Goal: Book appointment/travel/reservation

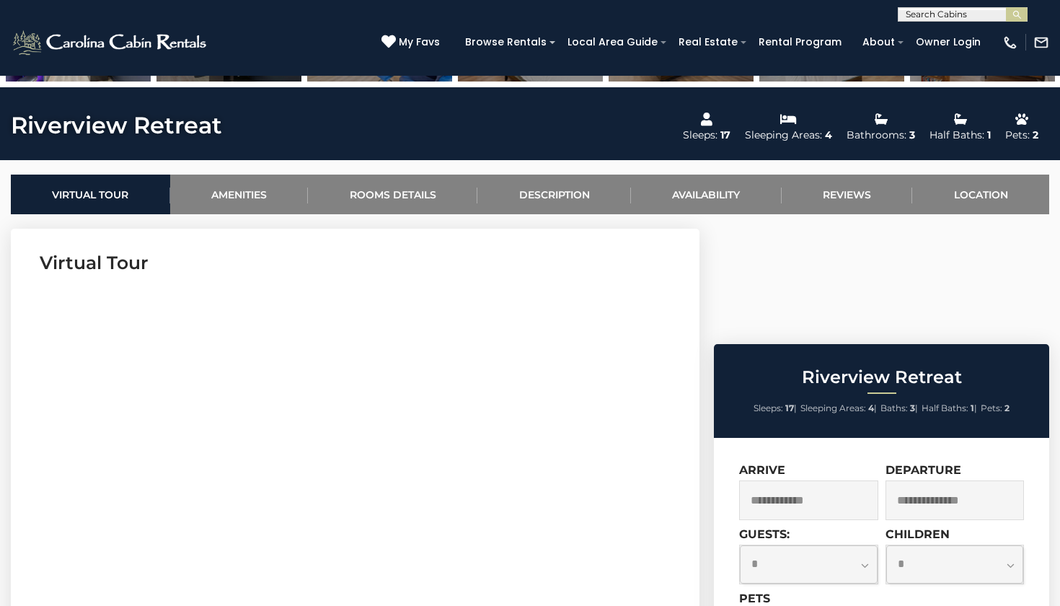
scroll to position [472, 0]
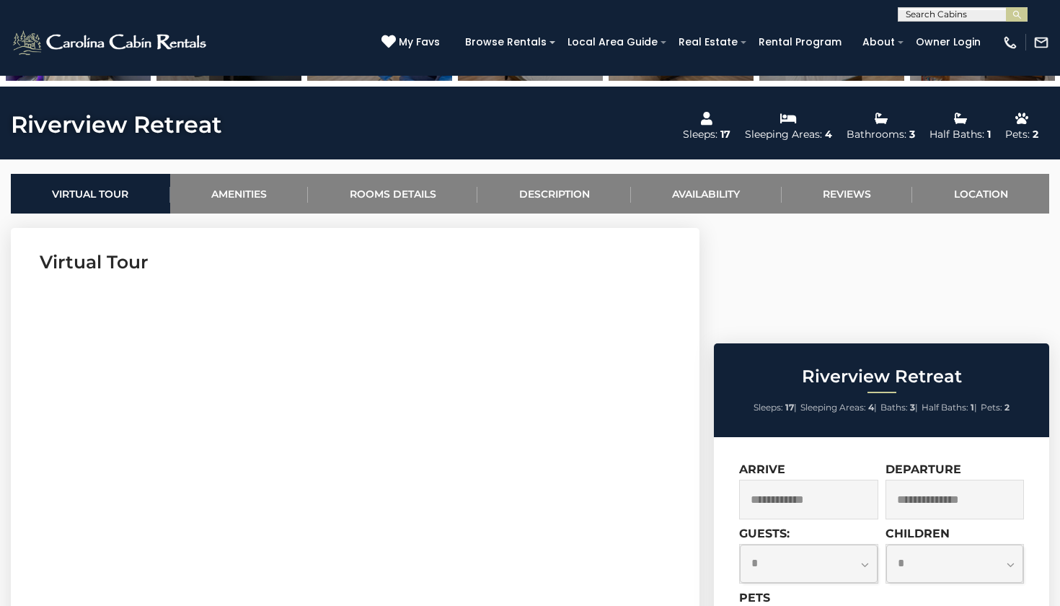
click at [789, 479] on input "text" at bounding box center [808, 499] width 139 height 40
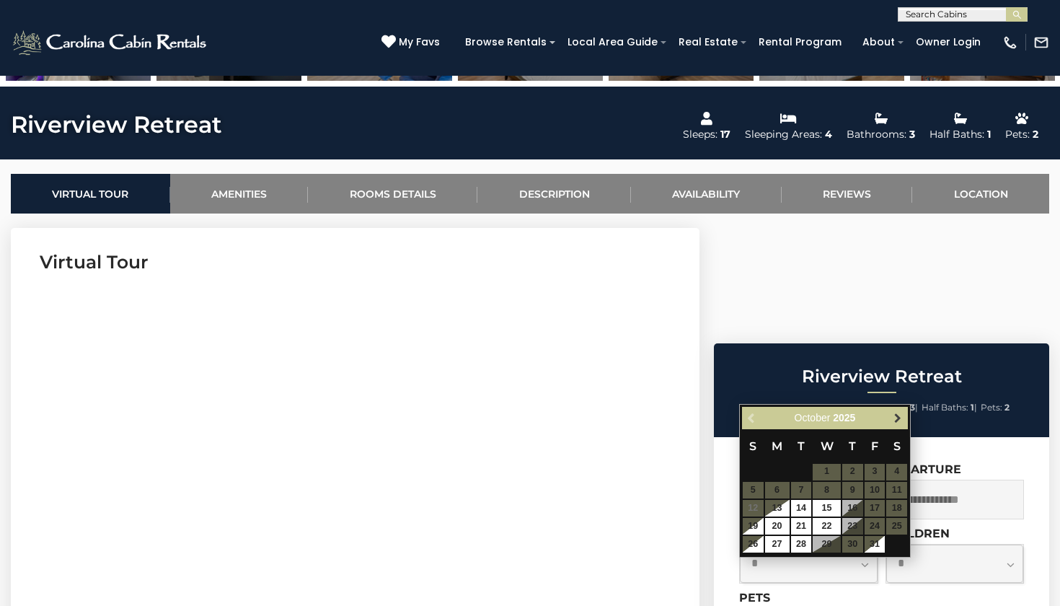
click at [896, 419] on span "Next" at bounding box center [898, 418] width 12 height 12
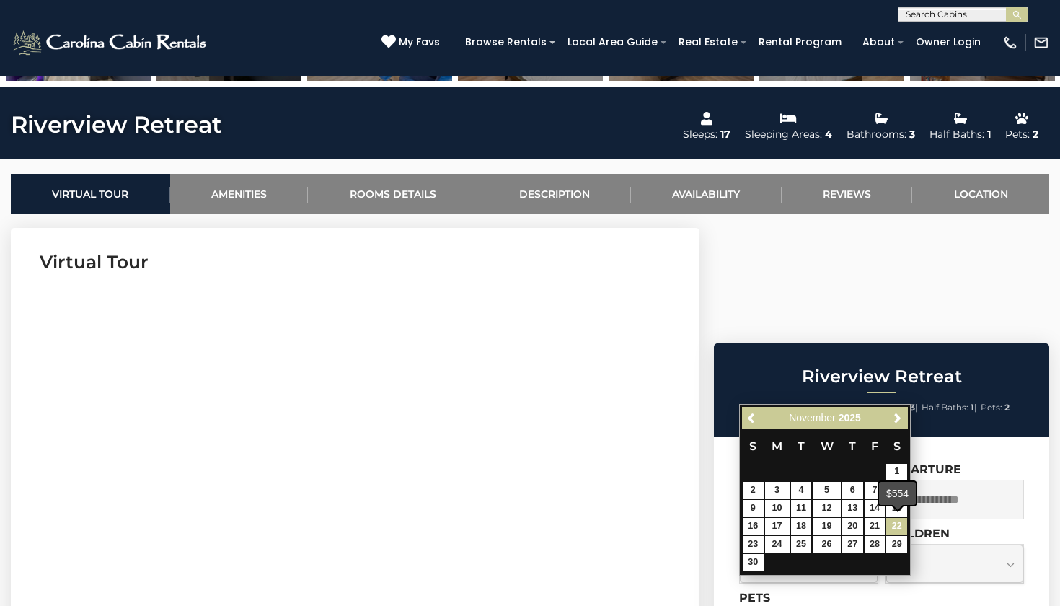
click at [891, 520] on link "22" at bounding box center [896, 526] width 21 height 17
type input "**********"
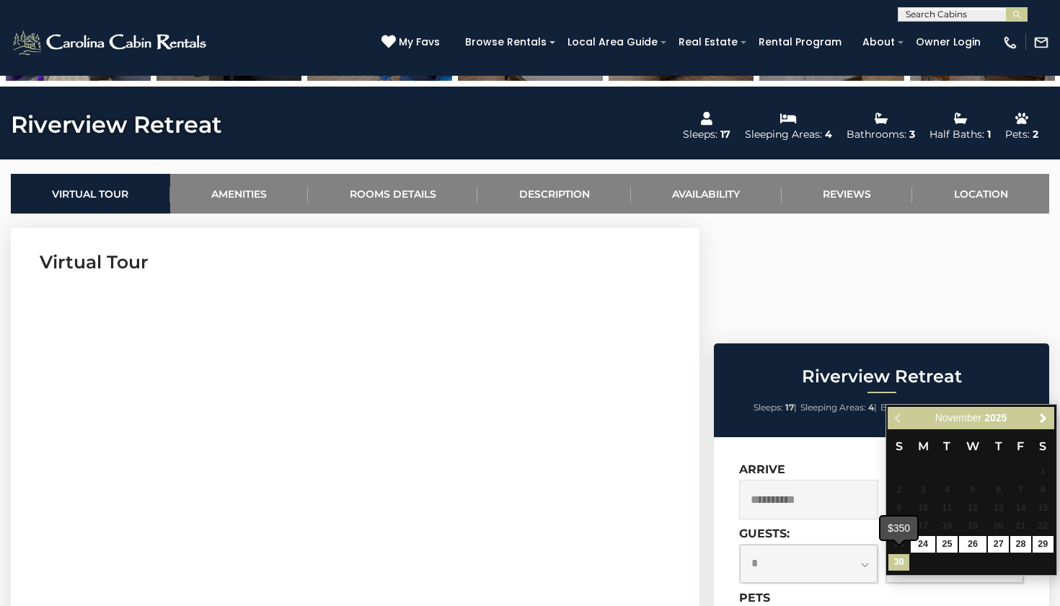
click at [896, 558] on link "30" at bounding box center [898, 562] width 21 height 17
type input "**********"
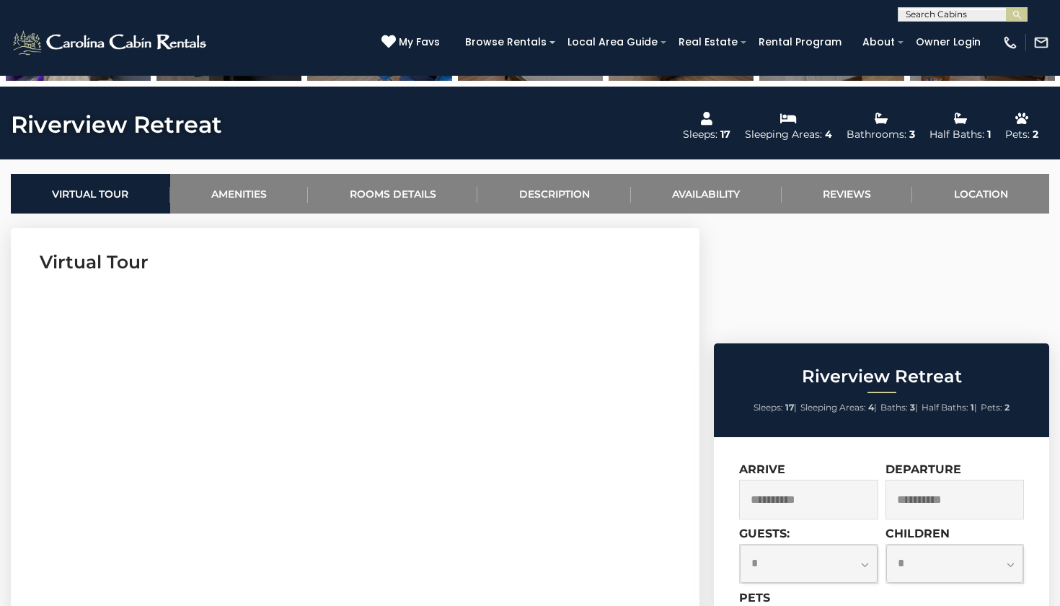
select select "*"
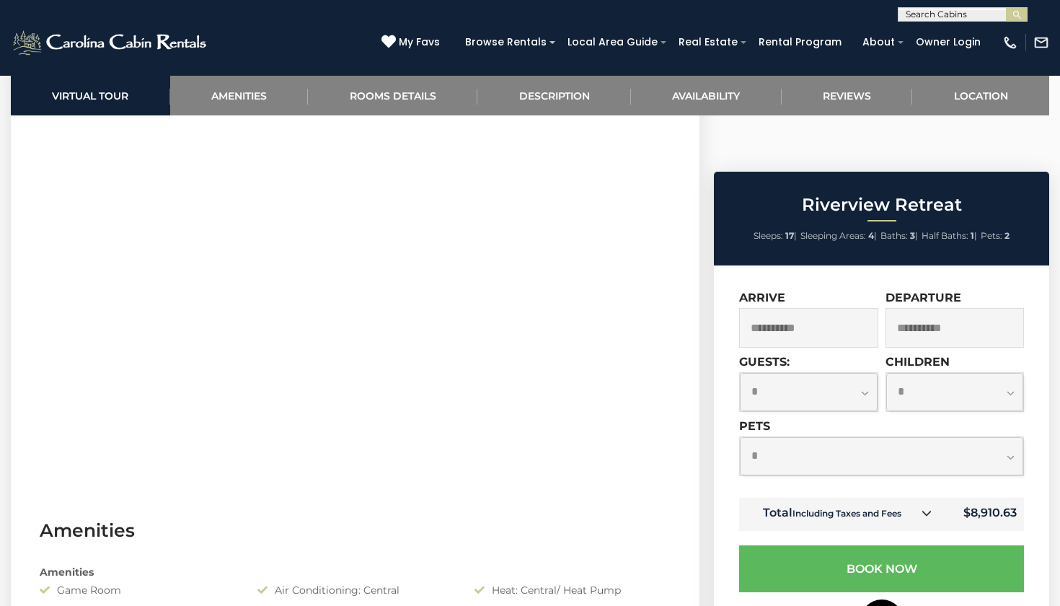
scroll to position [644, 0]
click at [918, 497] on td "Total Including Taxes and Fees" at bounding box center [841, 513] width 204 height 33
click at [931, 507] on icon at bounding box center [926, 512] width 10 height 10
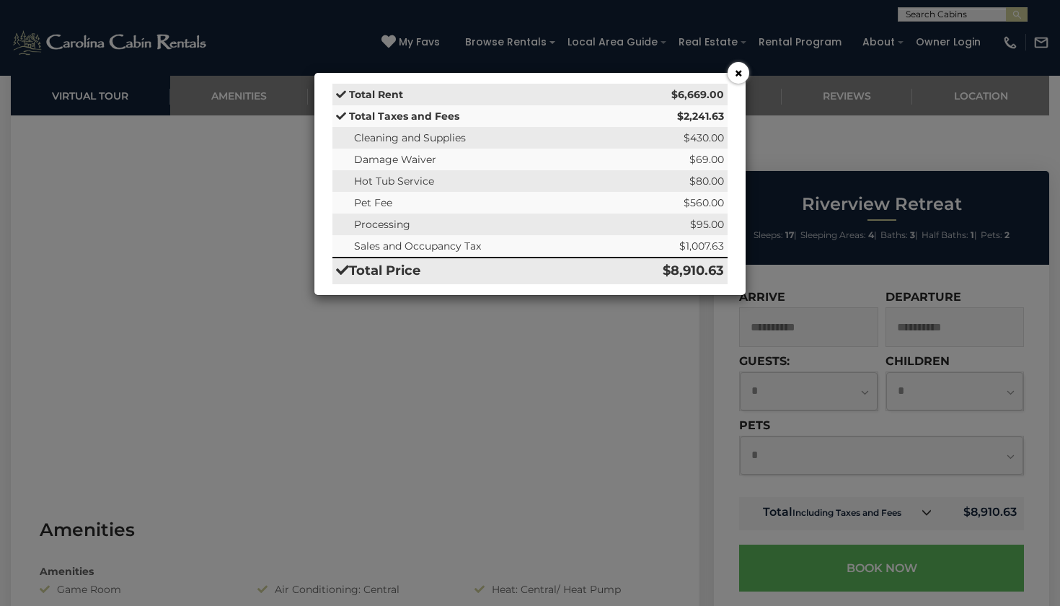
click at [735, 67] on button "×" at bounding box center [738, 73] width 22 height 22
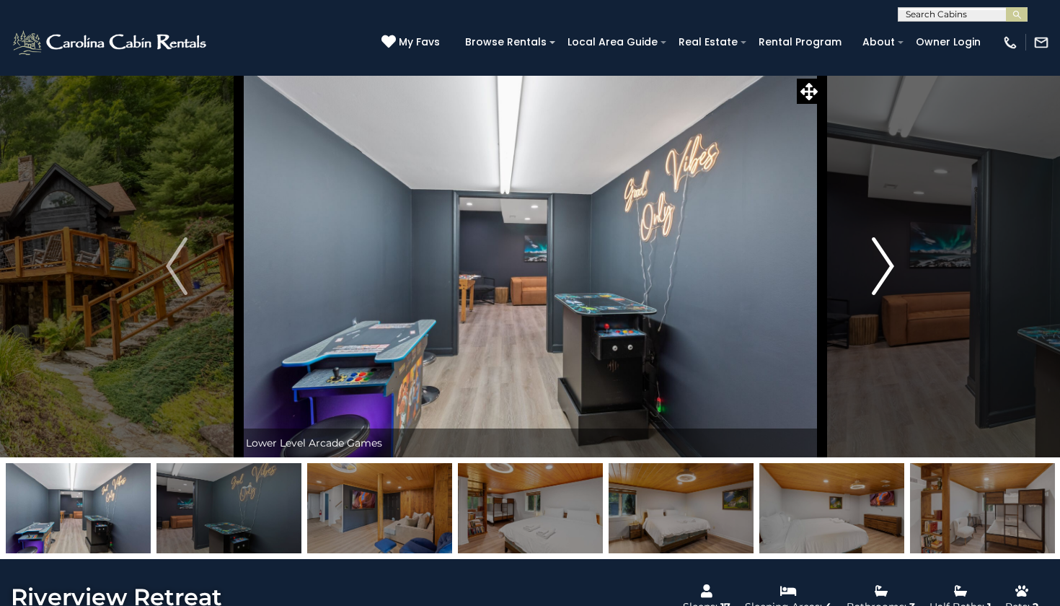
scroll to position [0, 0]
click at [888, 262] on img "Next" at bounding box center [883, 266] width 22 height 58
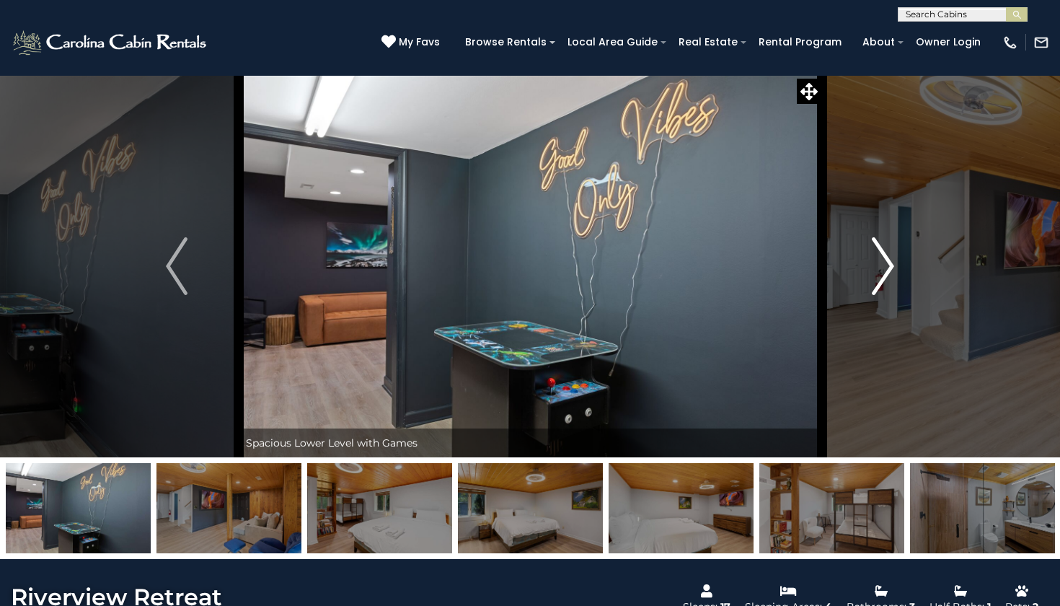
click at [888, 262] on img "Next" at bounding box center [883, 266] width 22 height 58
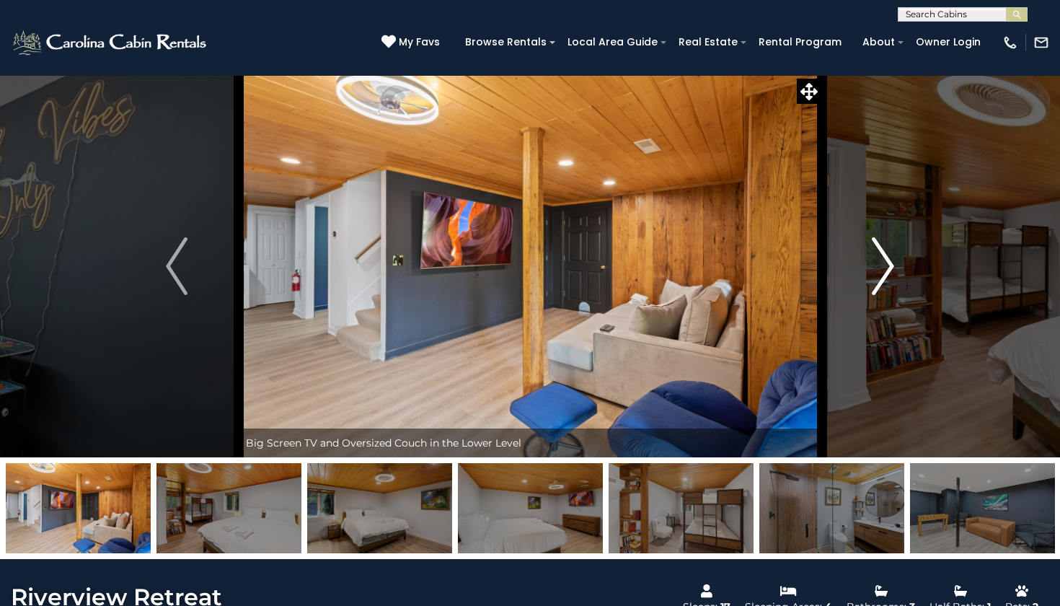
click at [888, 262] on img "Next" at bounding box center [883, 266] width 22 height 58
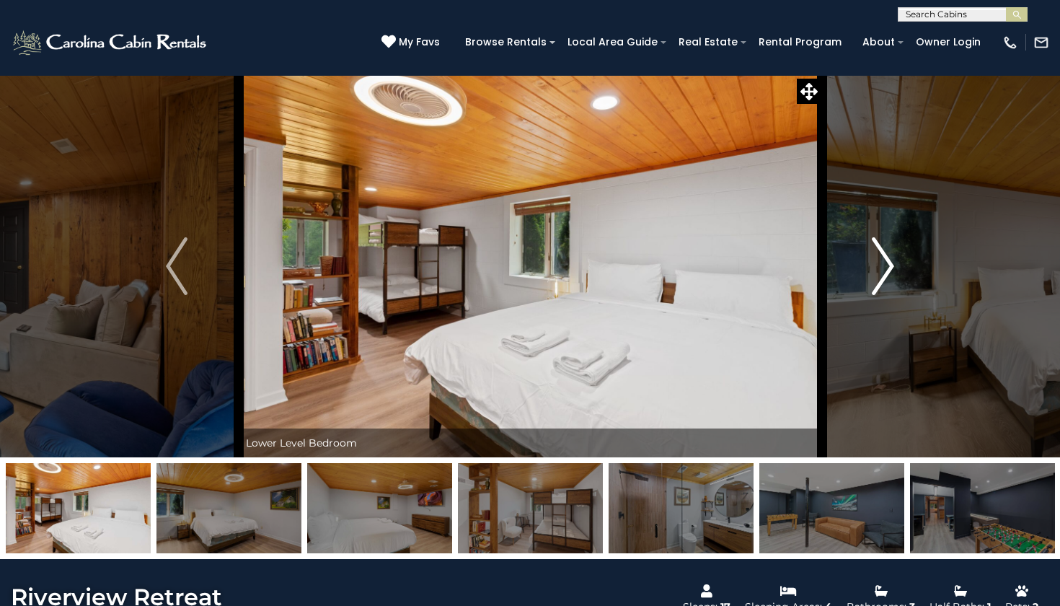
click at [888, 262] on img "Next" at bounding box center [883, 266] width 22 height 58
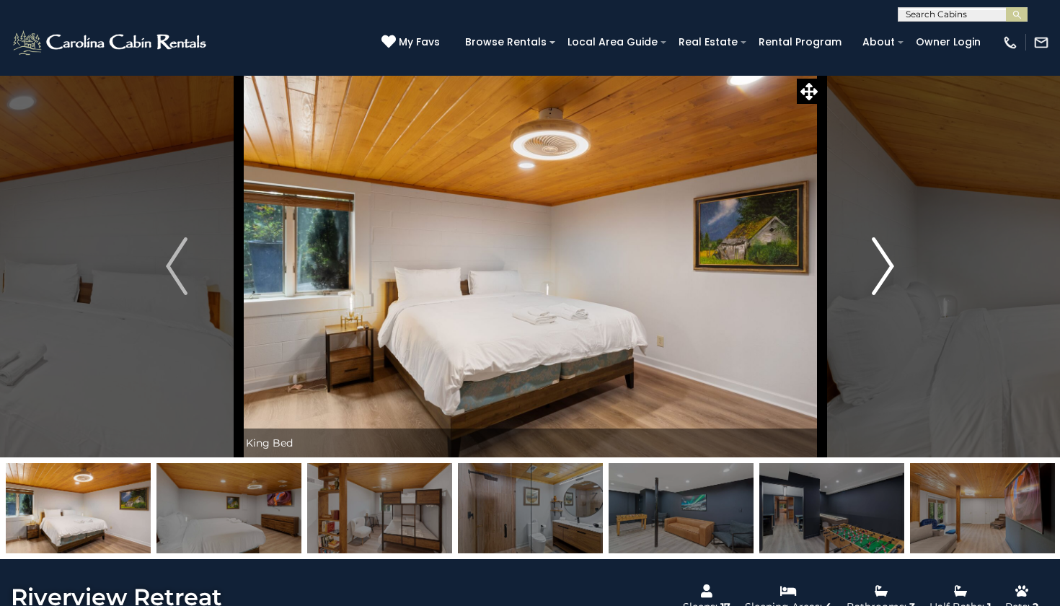
click at [888, 262] on img "Next" at bounding box center [883, 266] width 22 height 58
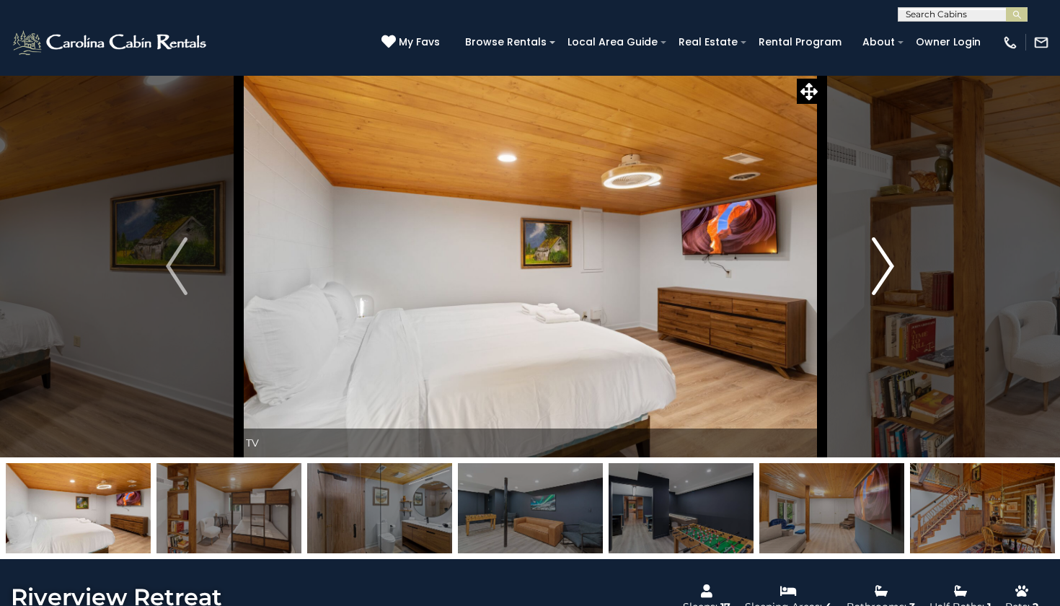
click at [888, 262] on img "Next" at bounding box center [883, 266] width 22 height 58
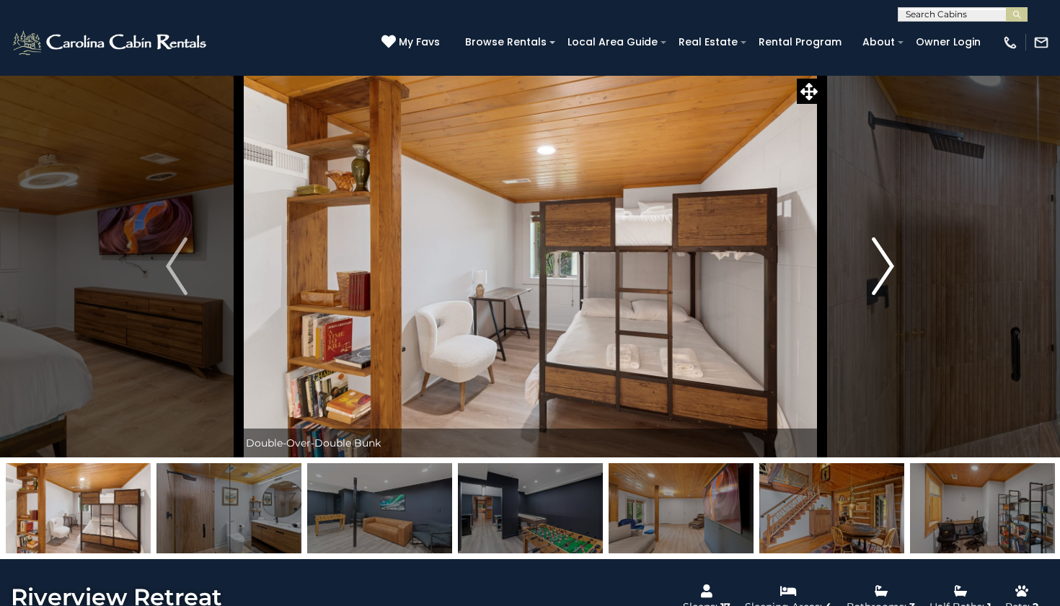
click at [888, 262] on img "Next" at bounding box center [883, 266] width 22 height 58
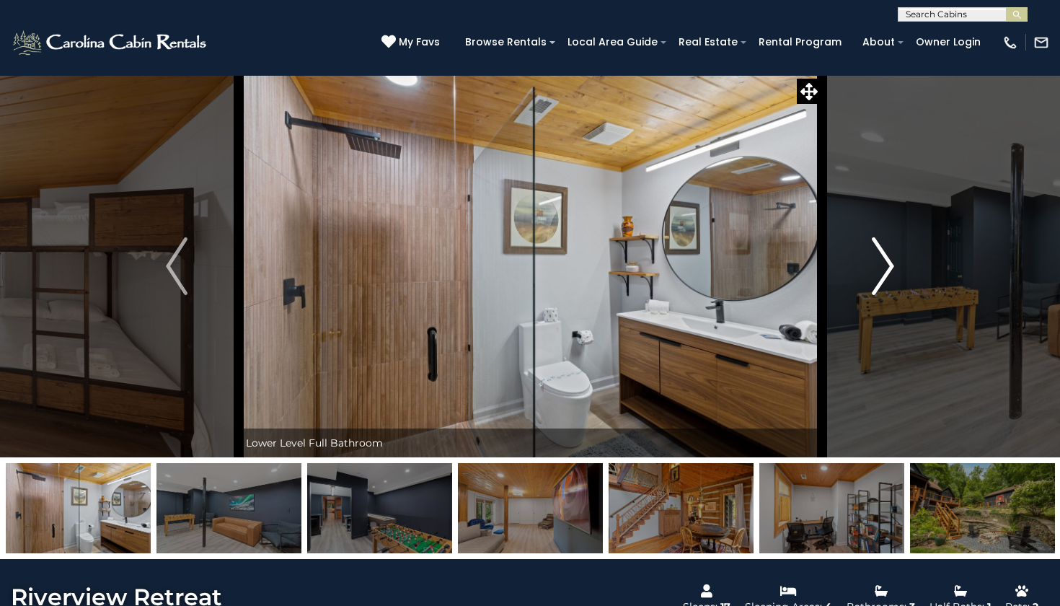
click at [888, 262] on img "Next" at bounding box center [883, 266] width 22 height 58
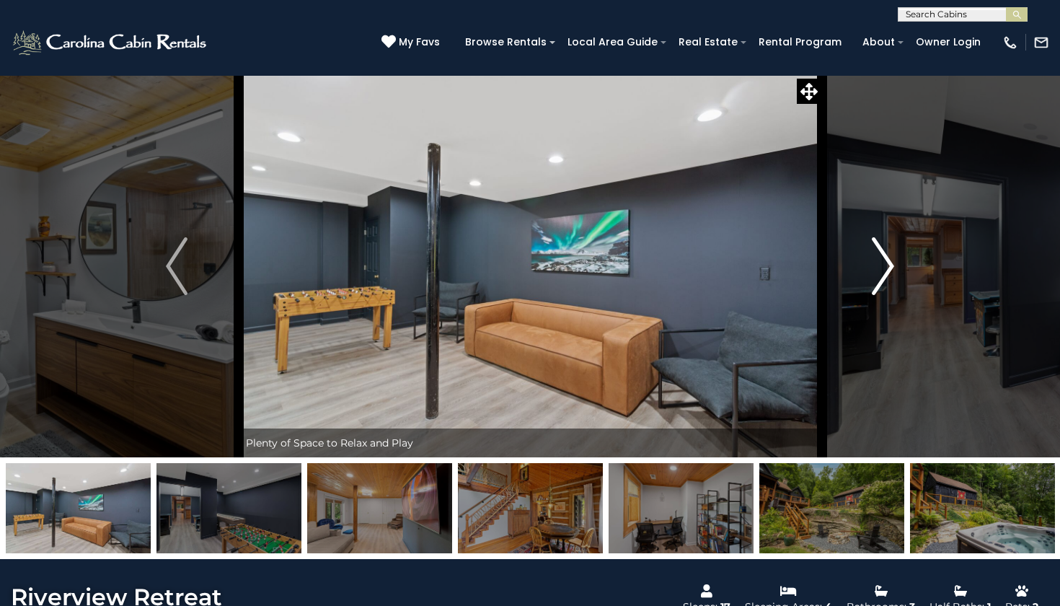
click at [888, 262] on img "Next" at bounding box center [883, 266] width 22 height 58
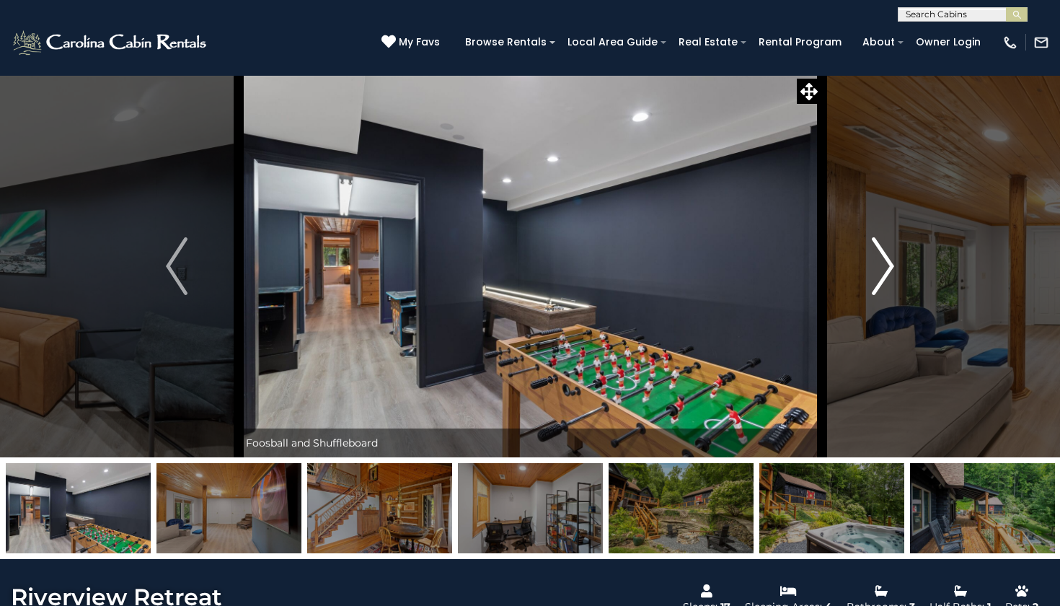
click at [888, 262] on img "Next" at bounding box center [883, 266] width 22 height 58
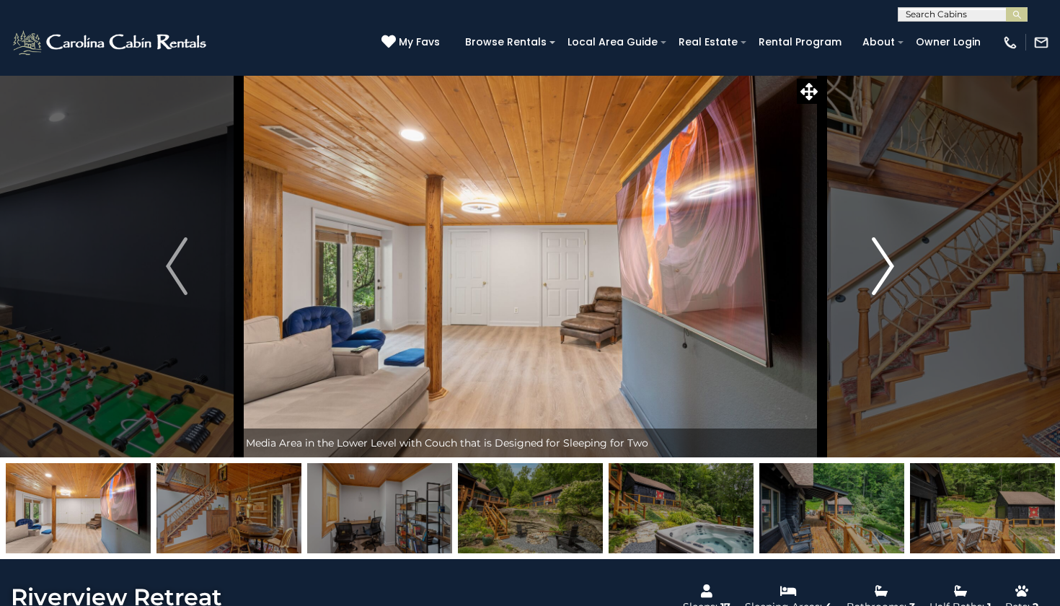
click at [888, 262] on img "Next" at bounding box center [883, 266] width 22 height 58
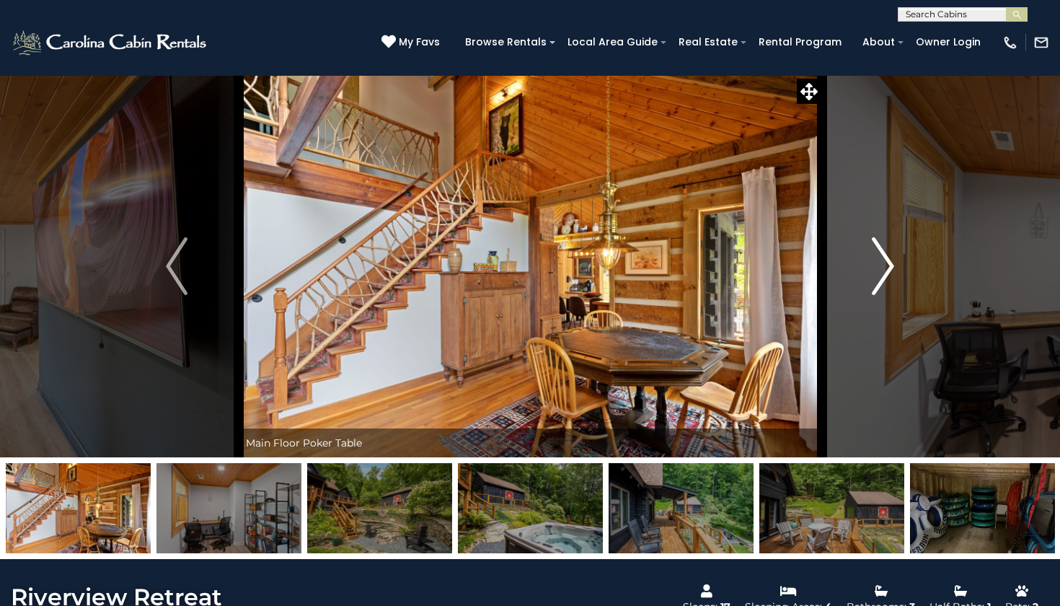
click at [888, 262] on img "Next" at bounding box center [883, 266] width 22 height 58
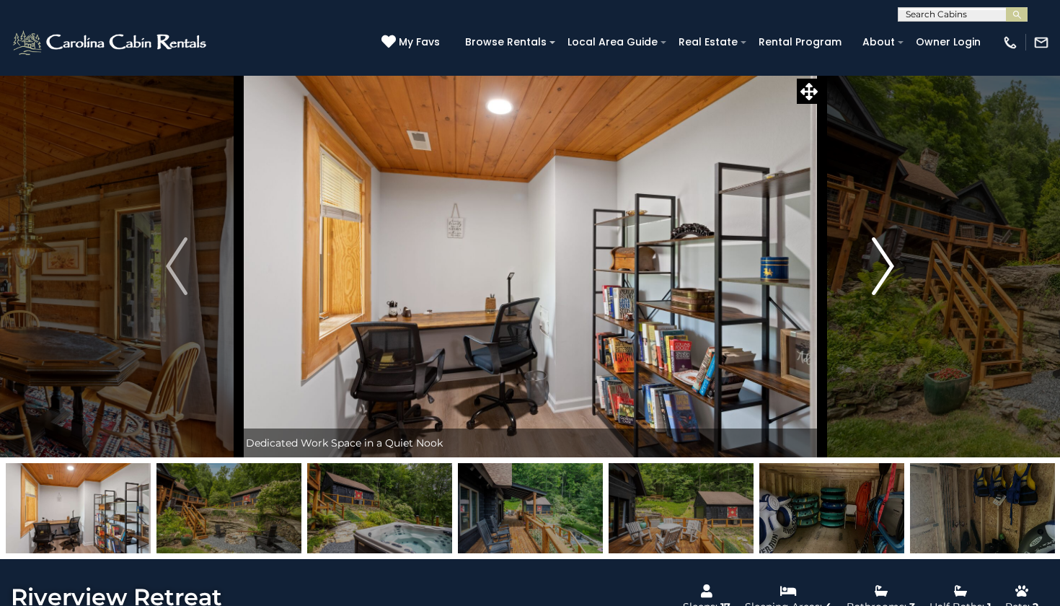
click at [888, 262] on img "Next" at bounding box center [883, 266] width 22 height 58
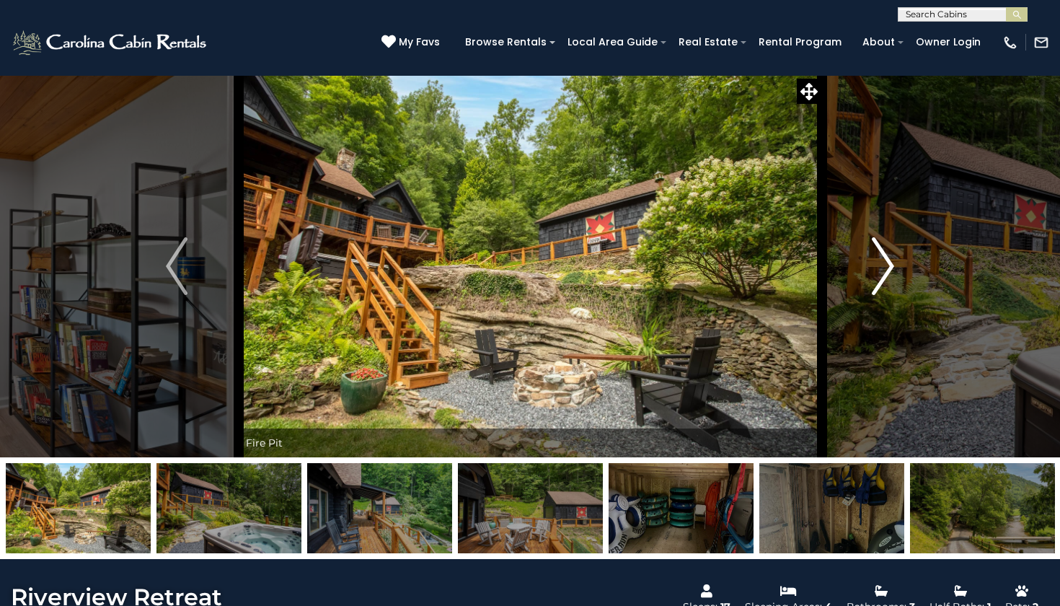
click at [888, 262] on img "Next" at bounding box center [883, 266] width 22 height 58
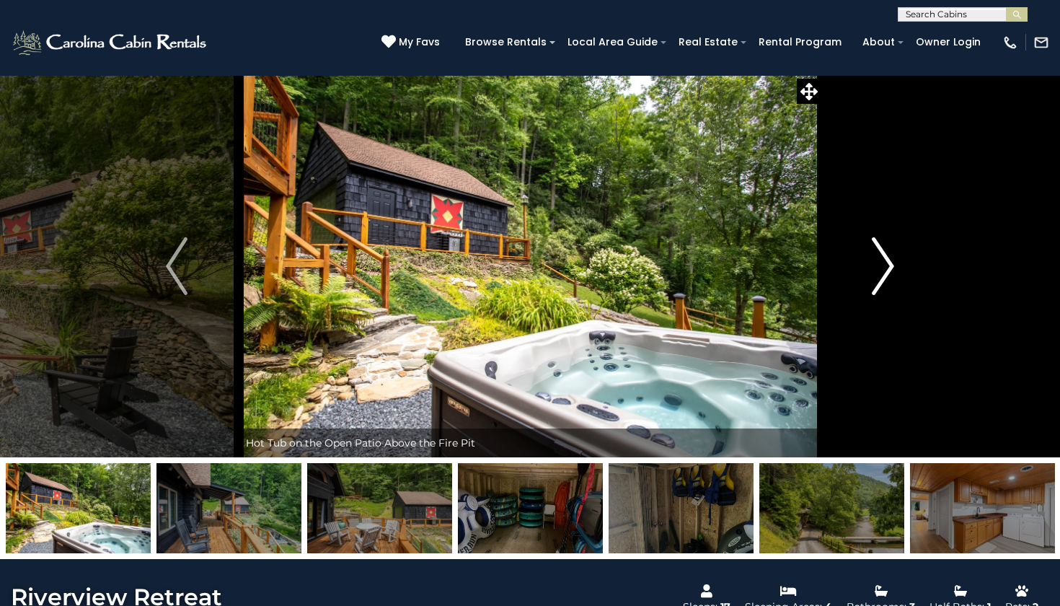
click at [888, 262] on img "Next" at bounding box center [883, 266] width 22 height 58
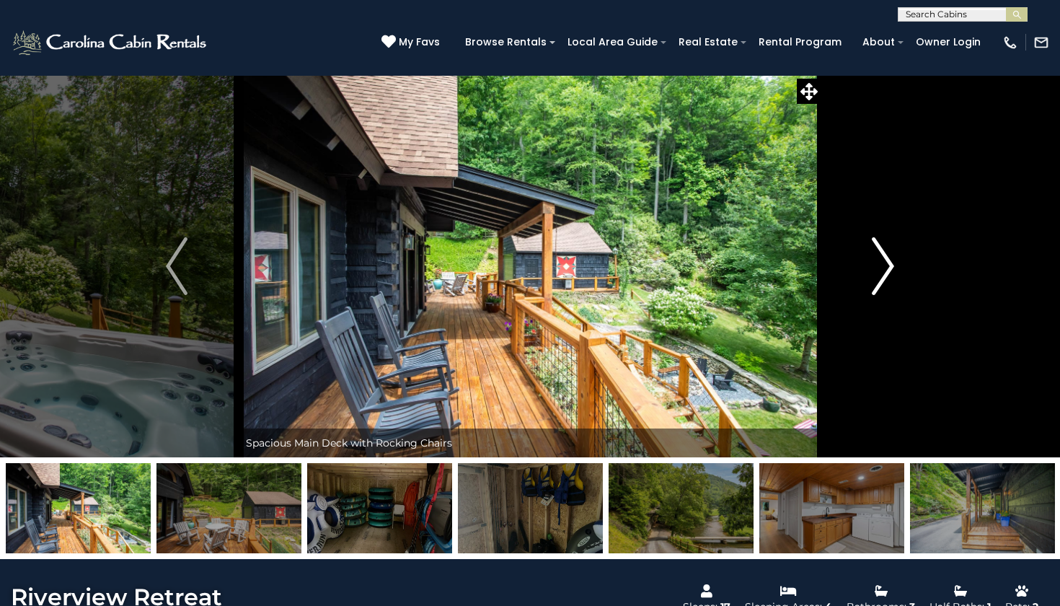
click at [888, 262] on img "Next" at bounding box center [883, 266] width 22 height 58
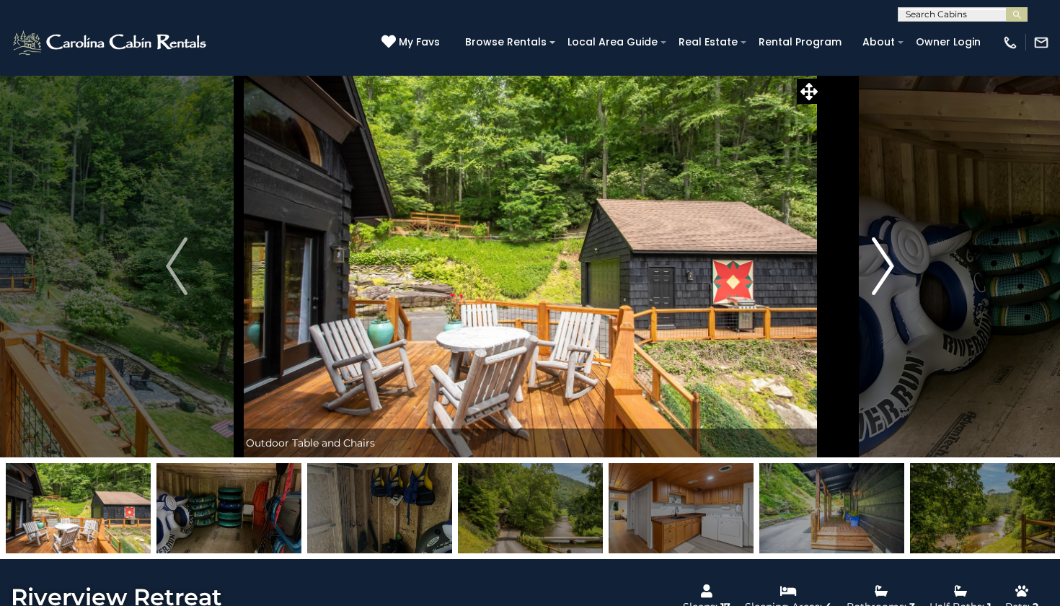
click at [888, 262] on img "Next" at bounding box center [883, 266] width 22 height 58
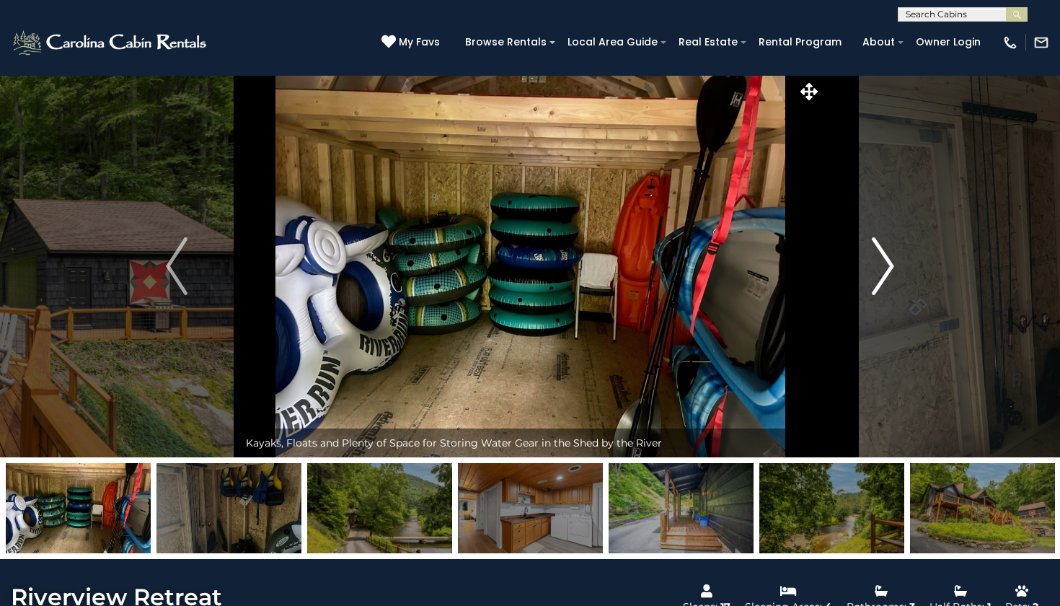
click at [888, 262] on img "Next" at bounding box center [883, 266] width 22 height 58
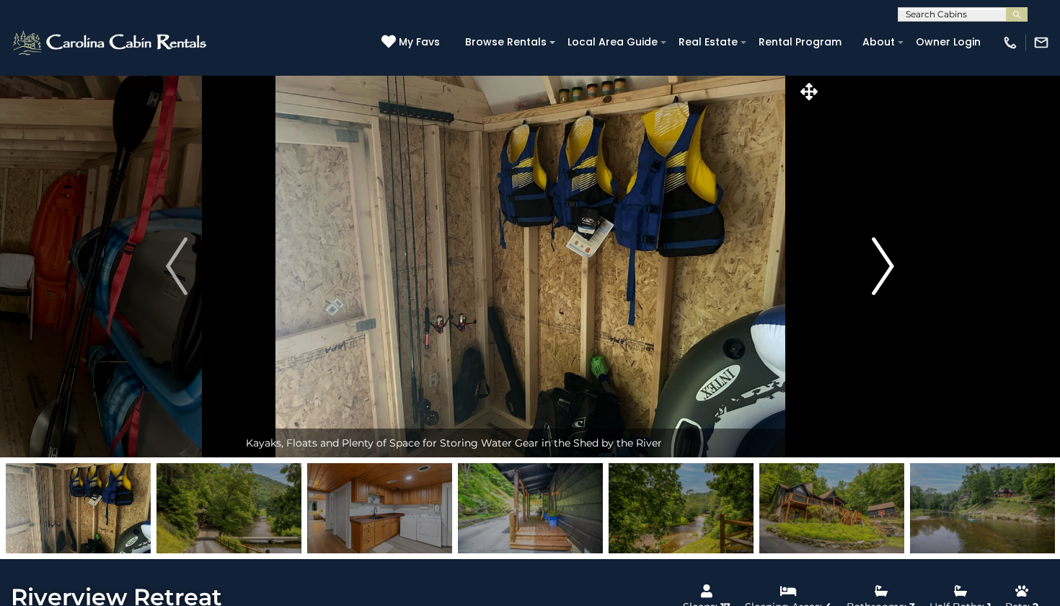
click at [888, 262] on img "Next" at bounding box center [883, 266] width 22 height 58
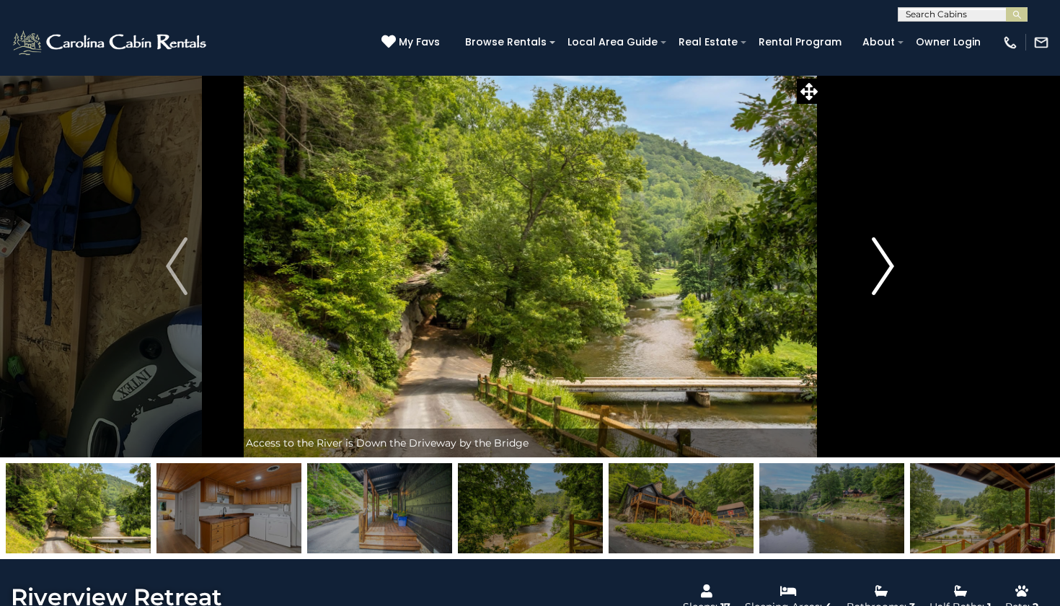
click at [888, 262] on img "Next" at bounding box center [883, 266] width 22 height 58
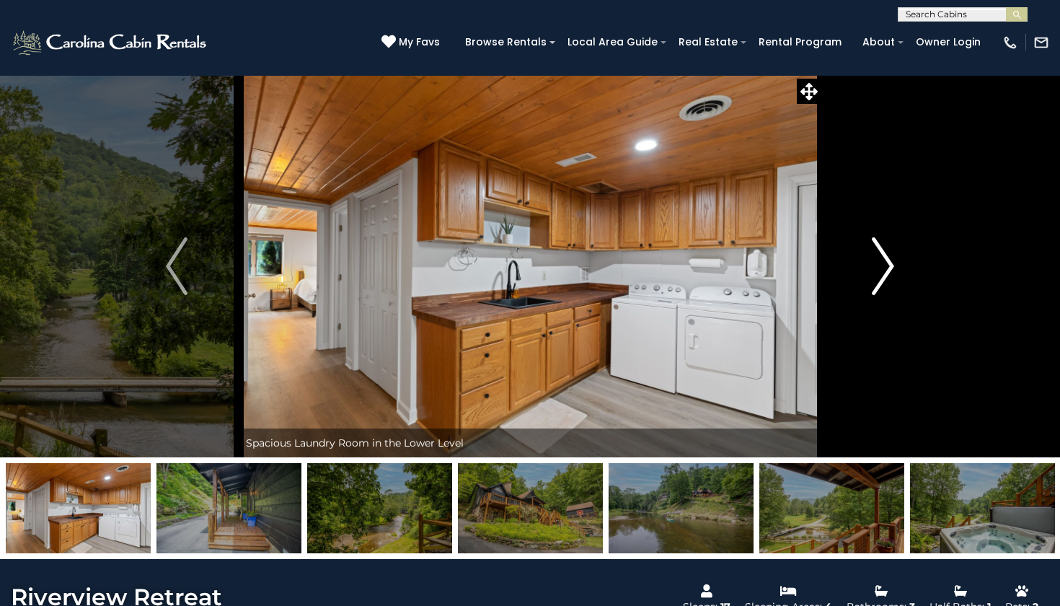
click at [888, 262] on img "Next" at bounding box center [883, 266] width 22 height 58
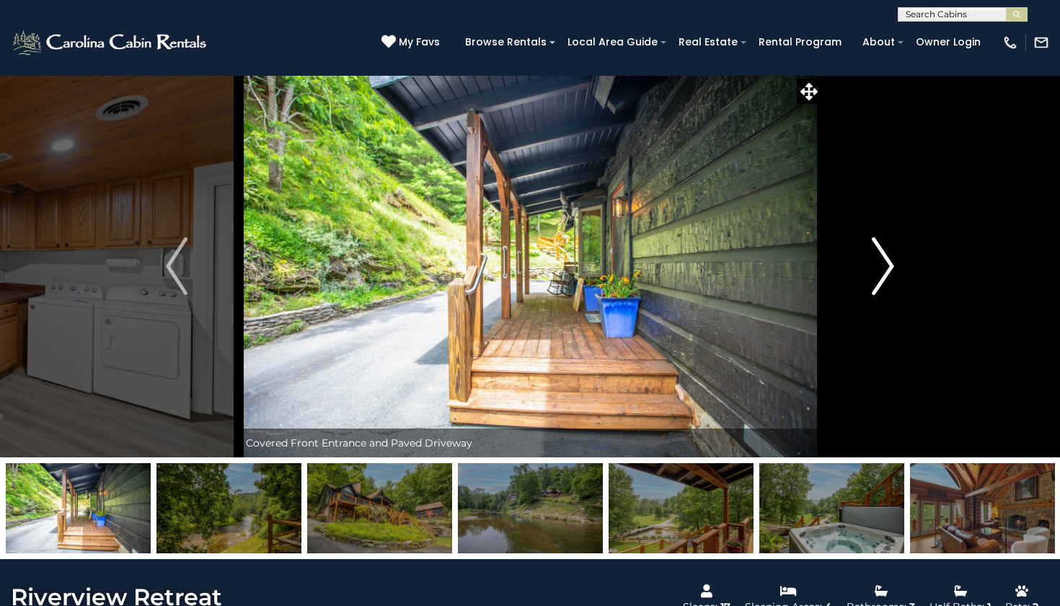
click at [888, 262] on img "Next" at bounding box center [883, 266] width 22 height 58
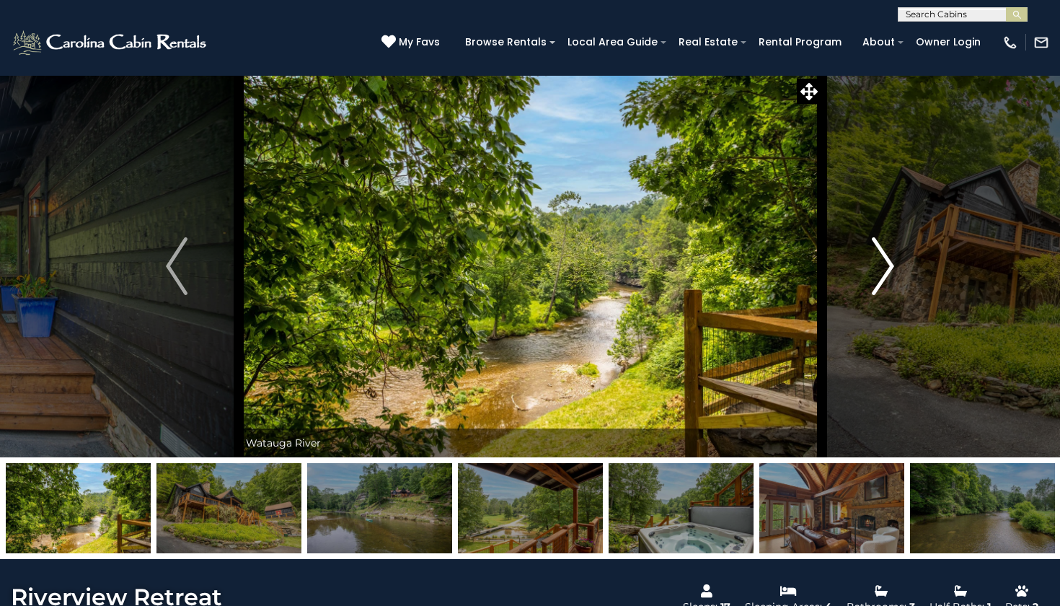
click at [888, 262] on img "Next" at bounding box center [883, 266] width 22 height 58
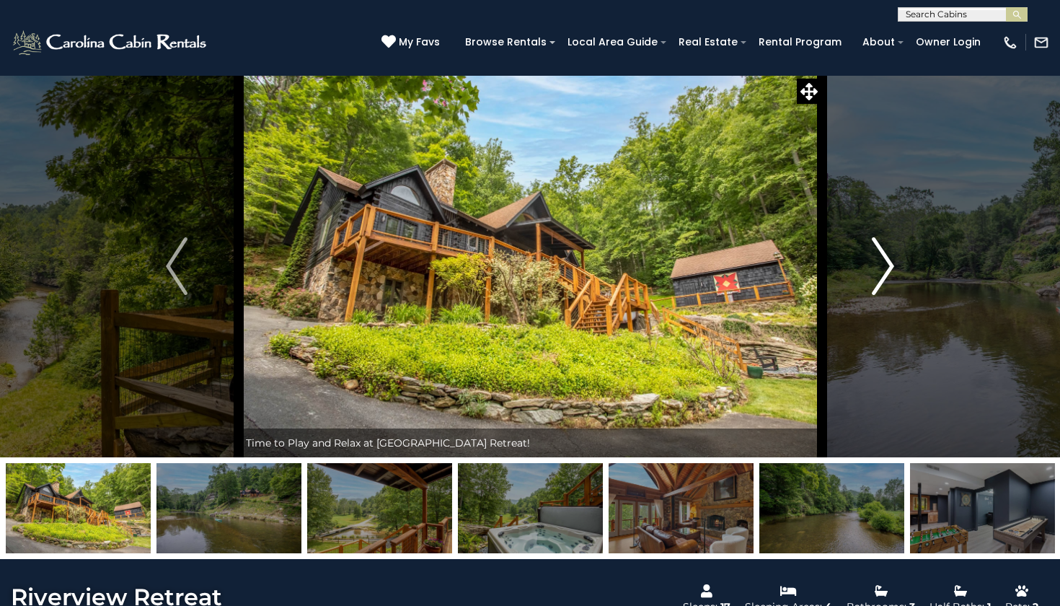
click at [888, 262] on img "Next" at bounding box center [883, 266] width 22 height 58
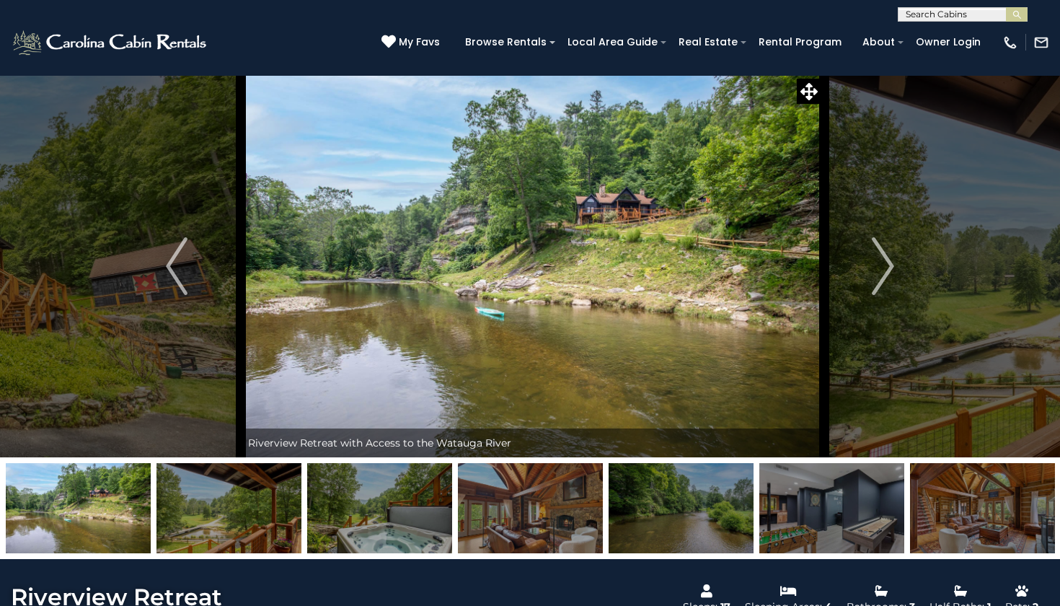
click at [518, 282] on img at bounding box center [532, 266] width 583 height 382
click at [804, 84] on icon at bounding box center [808, 91] width 17 height 17
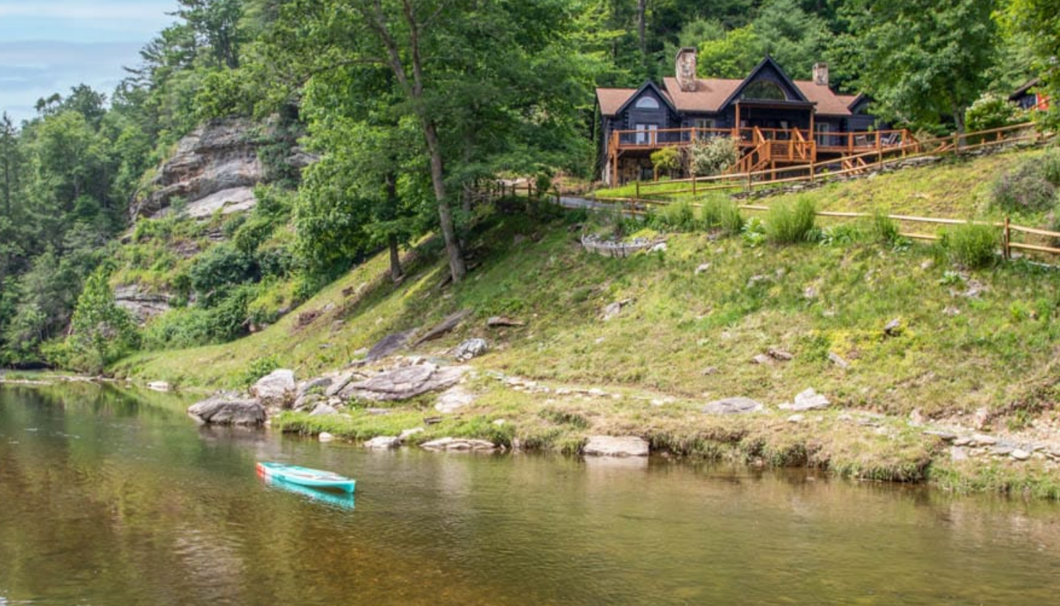
scroll to position [7, 0]
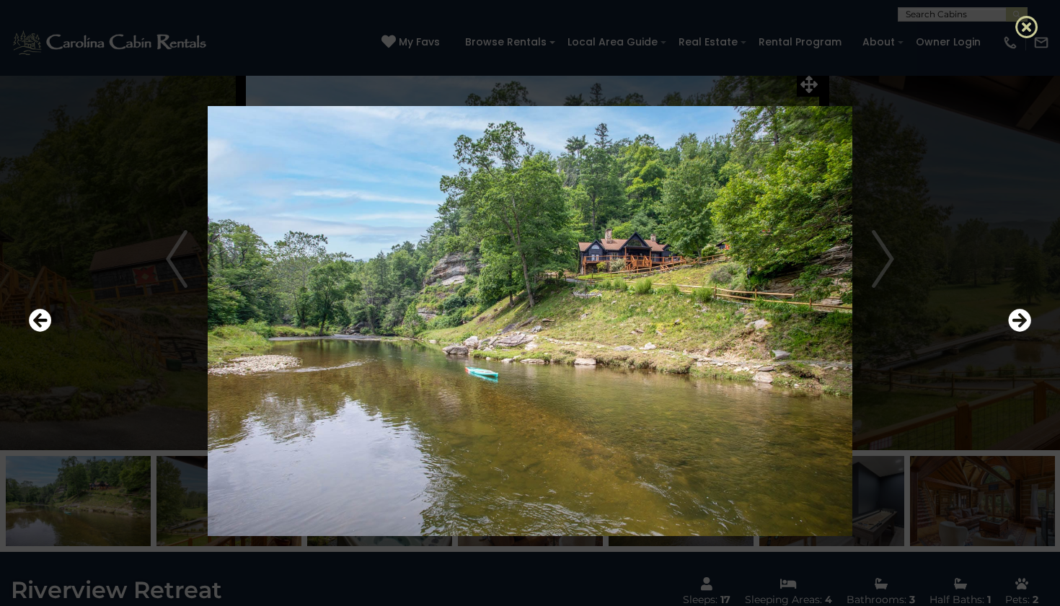
click at [1029, 22] on icon at bounding box center [1026, 26] width 23 height 23
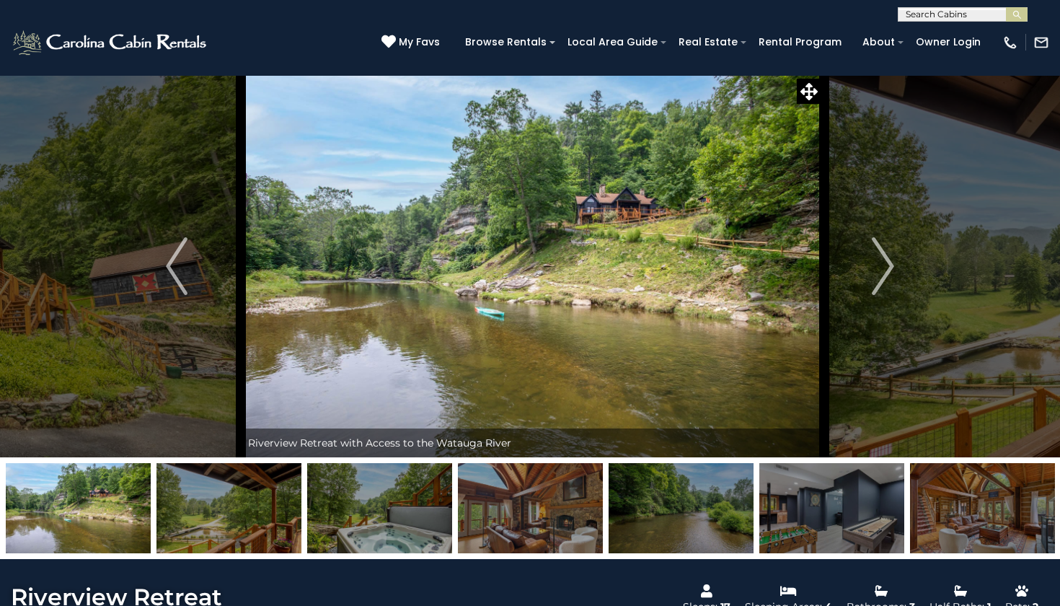
scroll to position [0, 0]
click at [881, 270] on img "Next" at bounding box center [883, 266] width 22 height 58
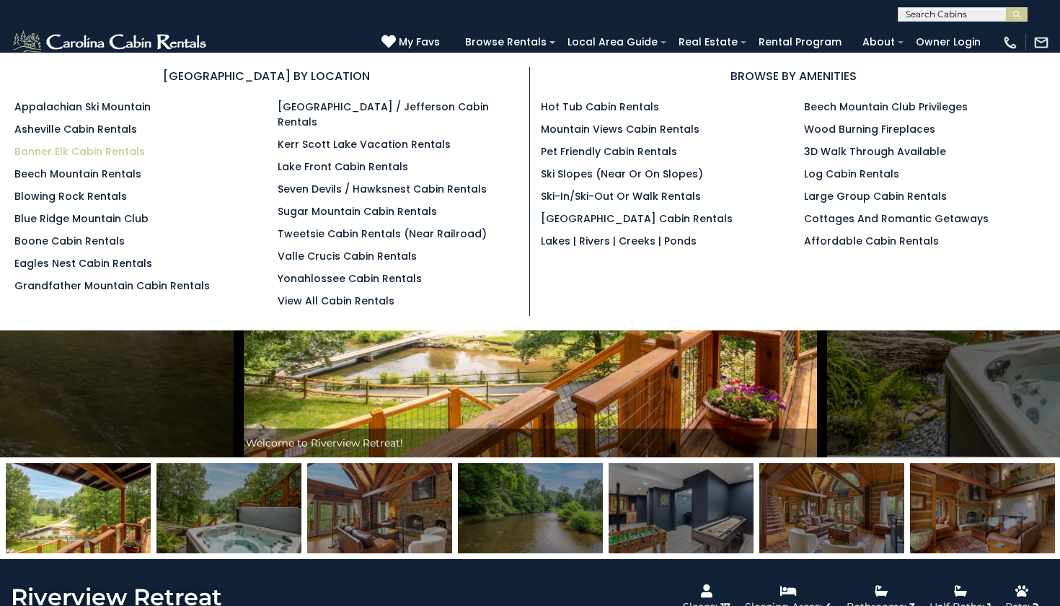
click at [93, 152] on link "Banner Elk Cabin Rentals" at bounding box center [79, 151] width 130 height 14
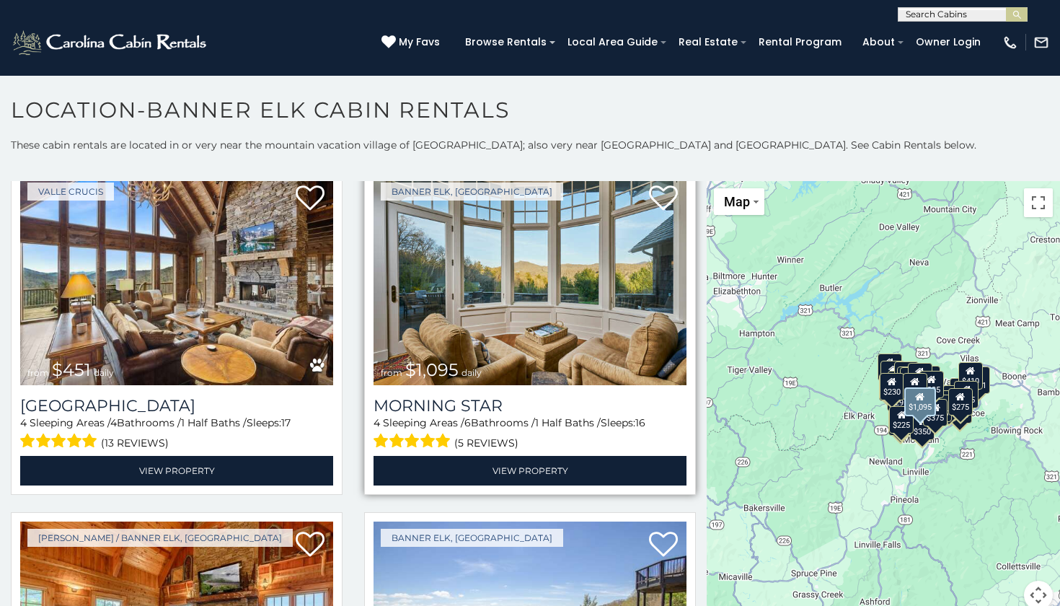
scroll to position [396, 0]
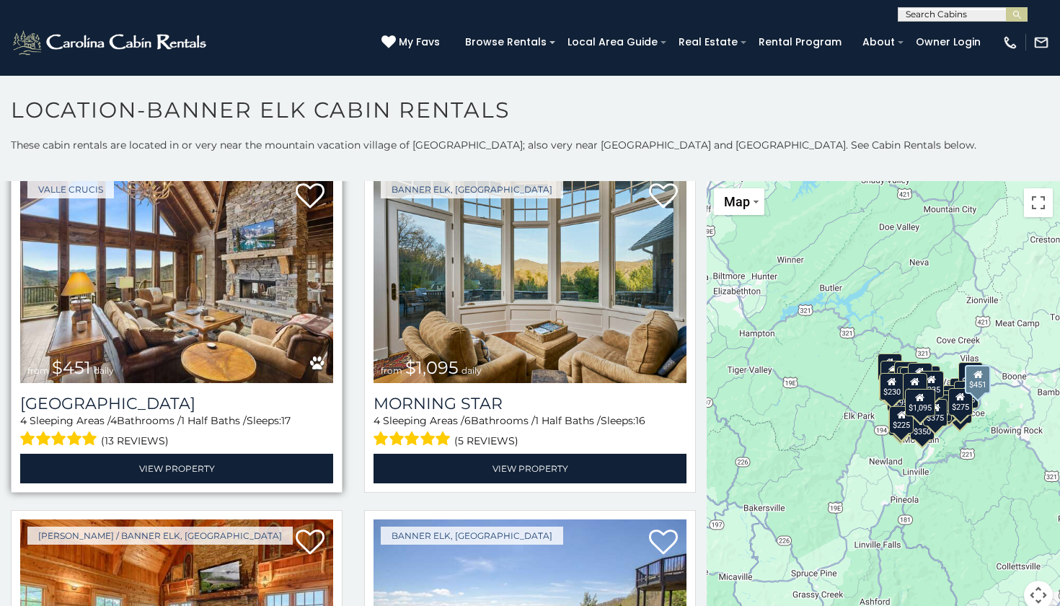
click at [143, 251] on img at bounding box center [176, 278] width 313 height 210
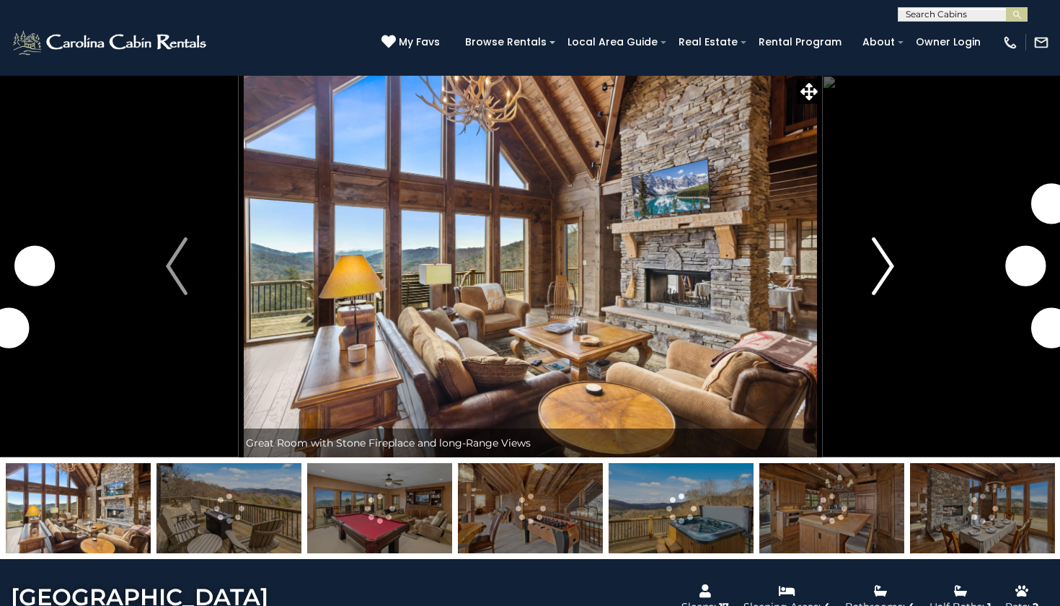
click at [889, 267] on img "Next" at bounding box center [883, 266] width 22 height 58
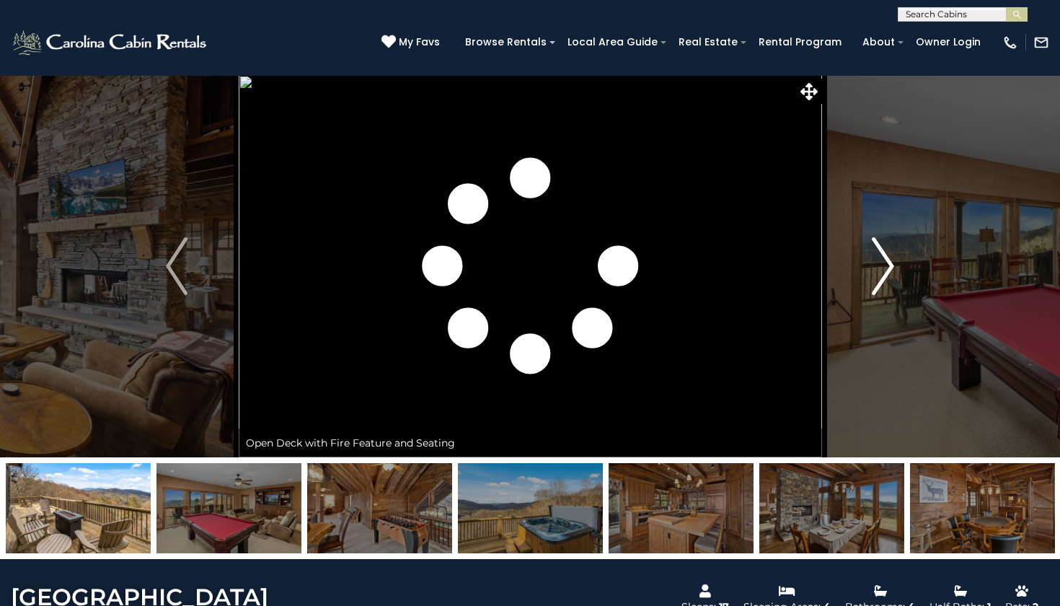
click at [889, 267] on img "Next" at bounding box center [883, 266] width 22 height 58
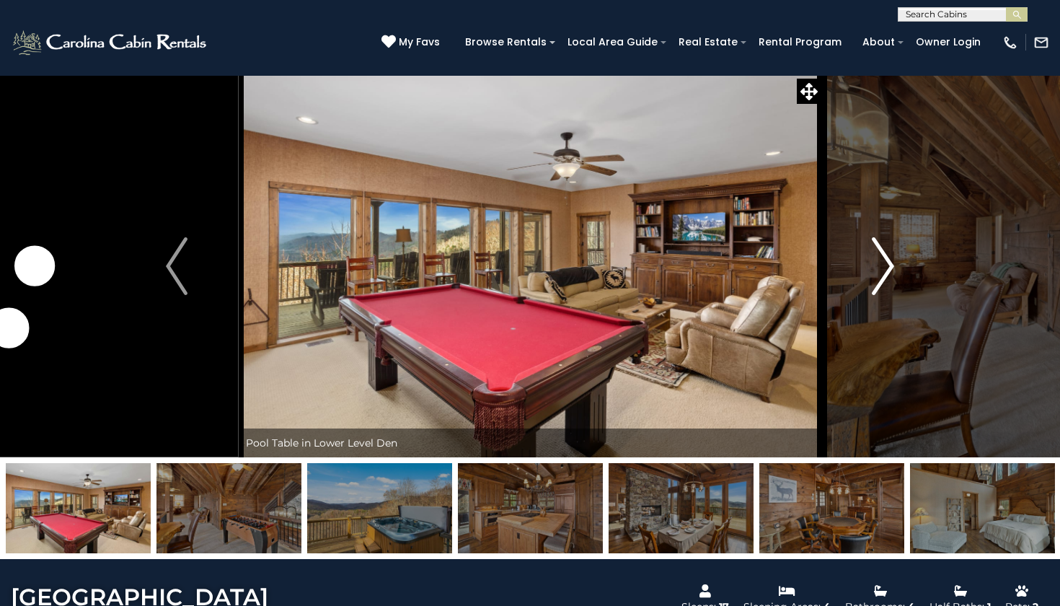
click at [889, 267] on img "Next" at bounding box center [883, 266] width 22 height 58
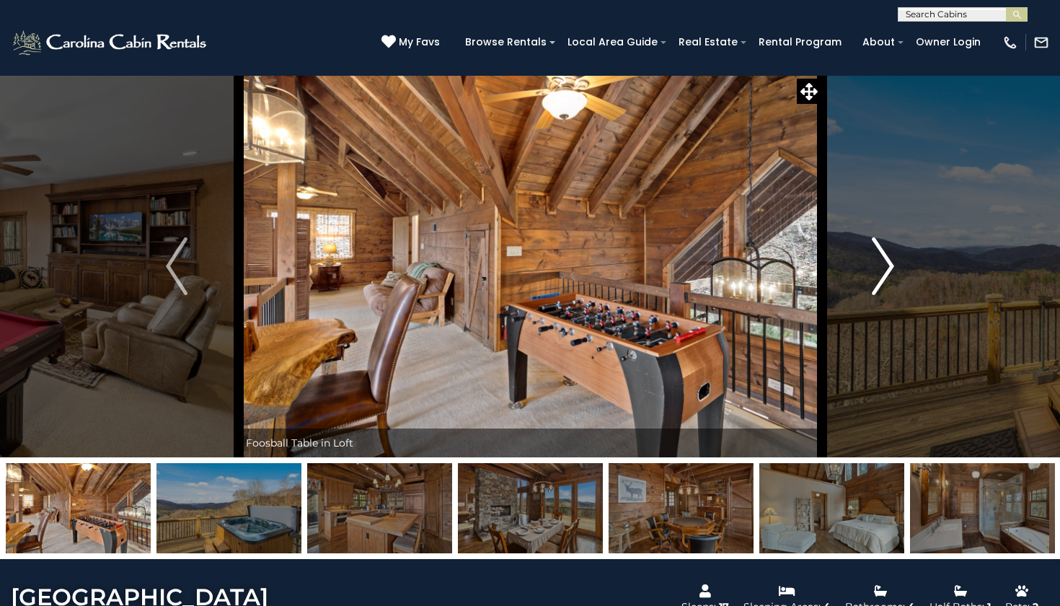
click at [889, 267] on img "Next" at bounding box center [883, 266] width 22 height 58
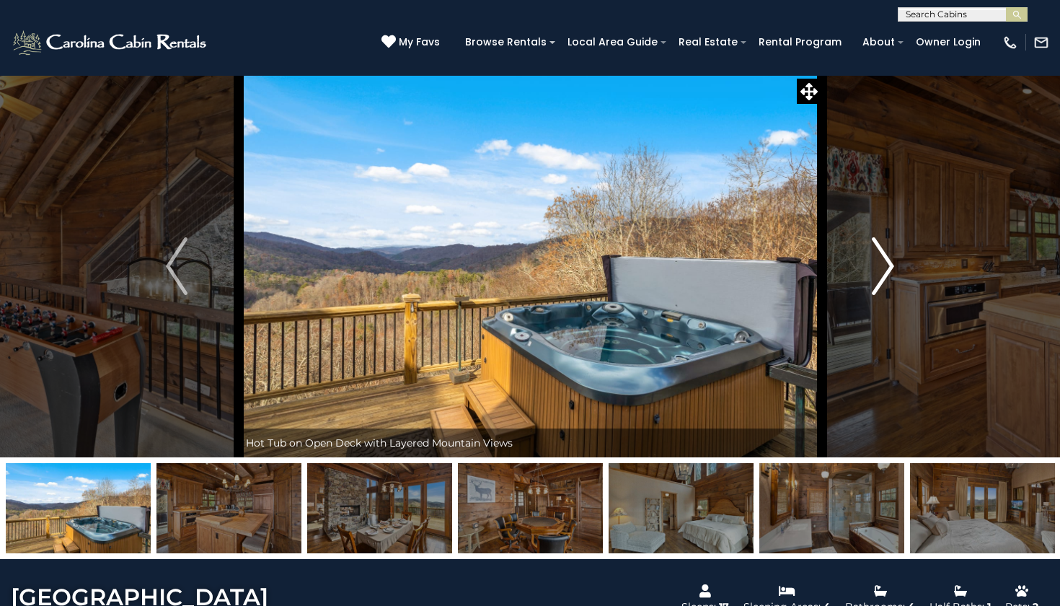
click at [889, 267] on img "Next" at bounding box center [883, 266] width 22 height 58
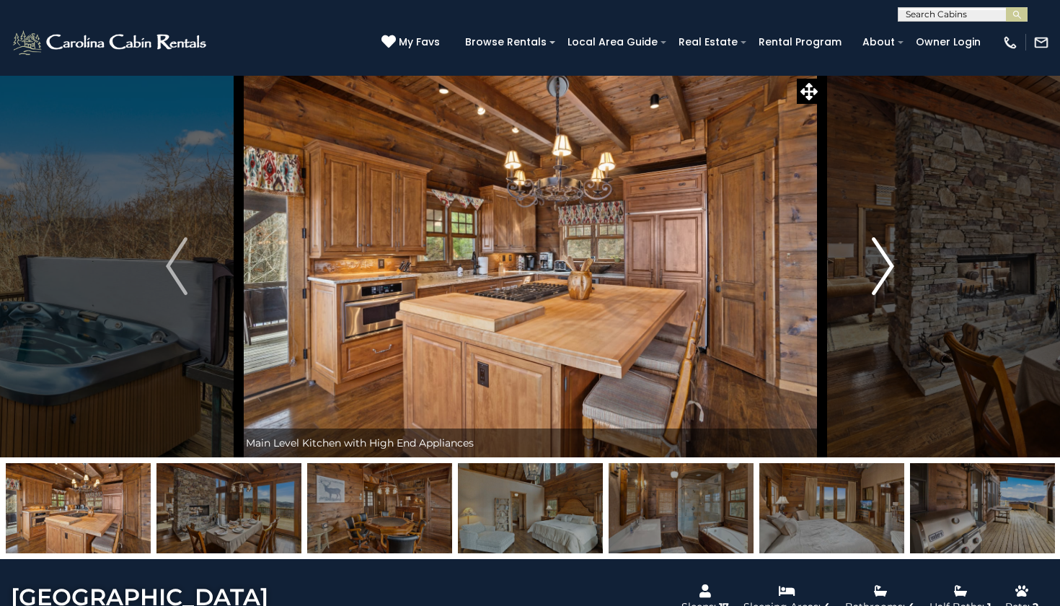
click at [889, 267] on img "Next" at bounding box center [883, 266] width 22 height 58
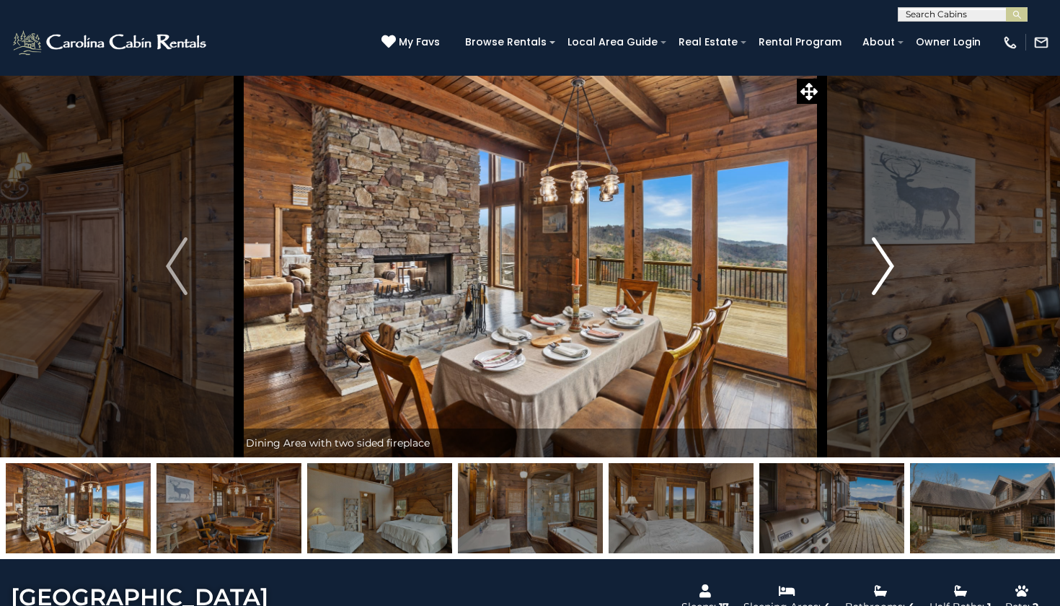
click at [889, 267] on img "Next" at bounding box center [883, 266] width 22 height 58
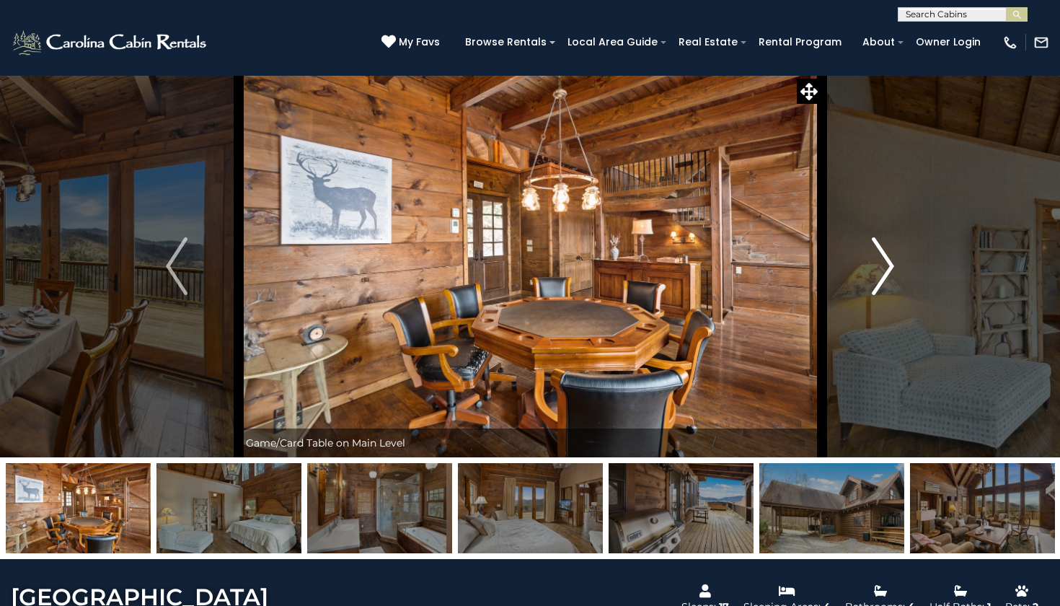
click at [889, 267] on img "Next" at bounding box center [883, 266] width 22 height 58
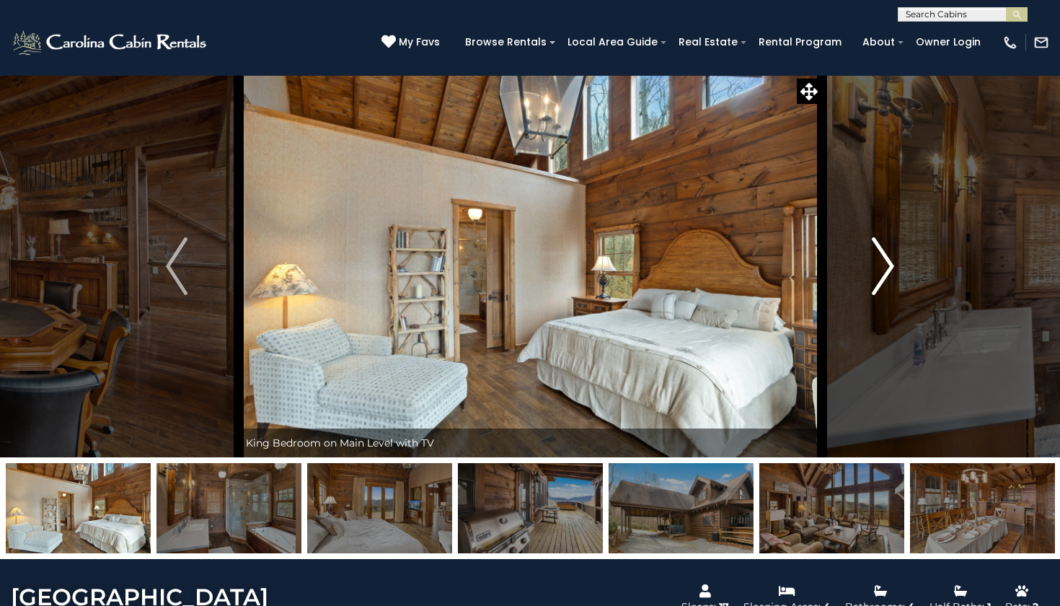
click at [889, 267] on img "Next" at bounding box center [883, 266] width 22 height 58
